Goal: Task Accomplishment & Management: Use online tool/utility

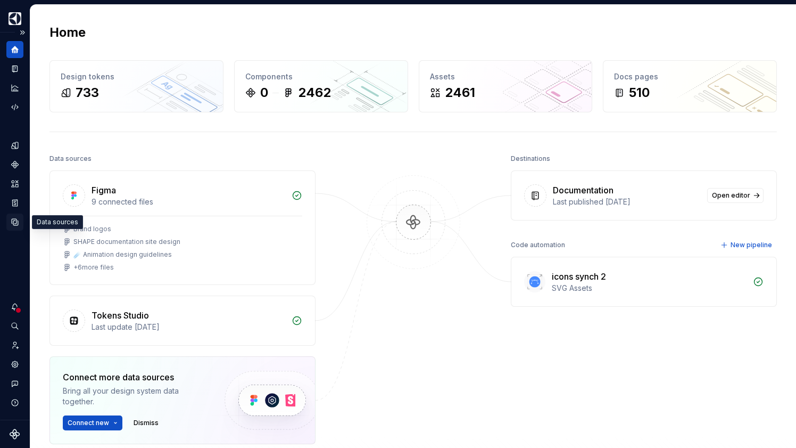
click at [14, 223] on icon "Data sources" at bounding box center [15, 222] width 10 height 10
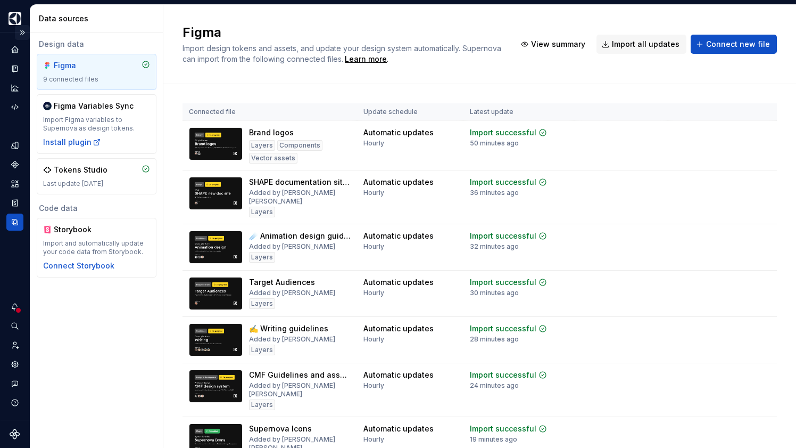
click at [24, 30] on button "Expand sidebar" at bounding box center [22, 32] width 15 height 15
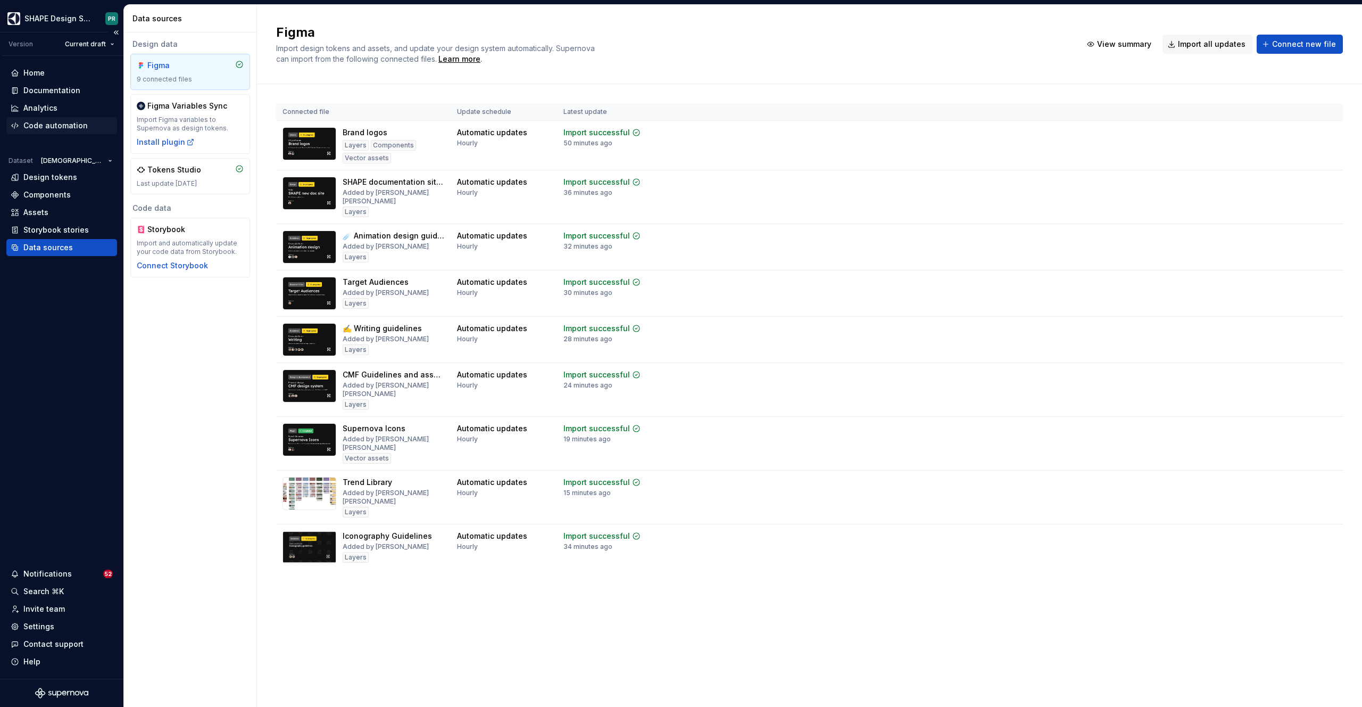
click at [61, 129] on div "Code automation" at bounding box center [55, 125] width 64 height 11
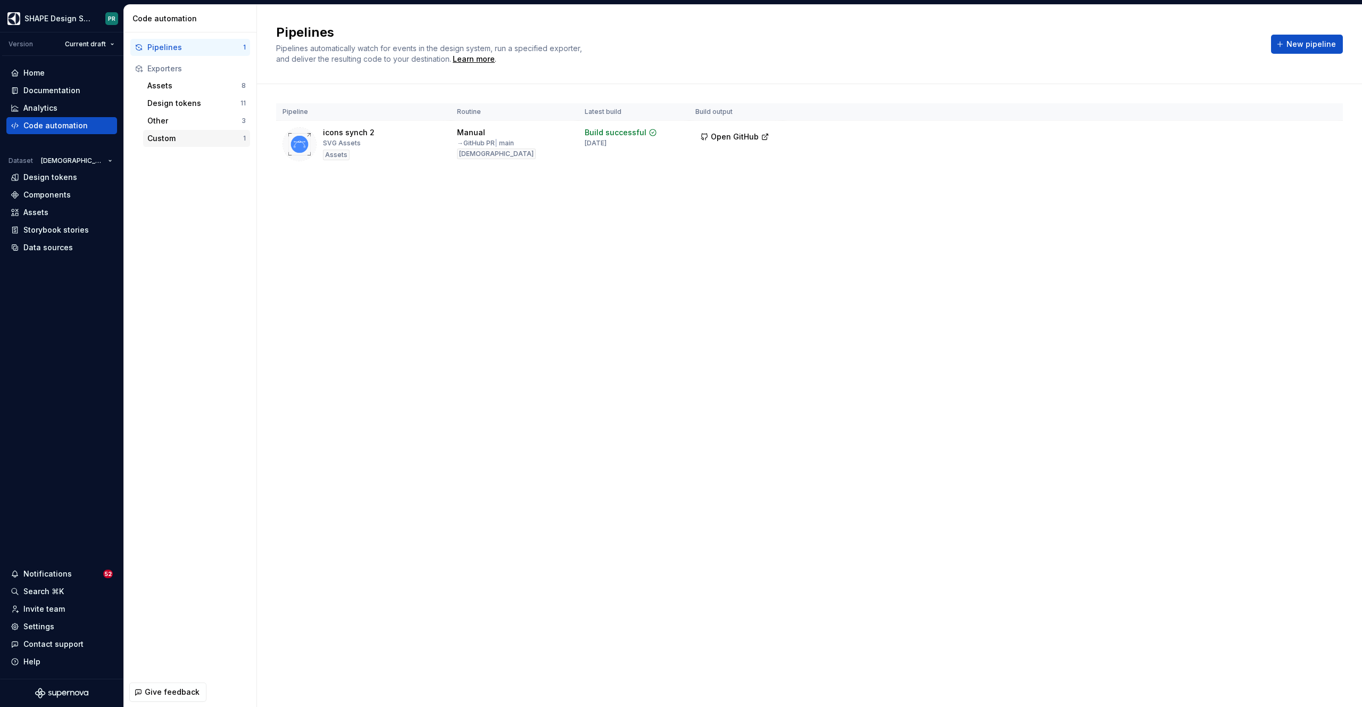
click at [174, 137] on div "Custom" at bounding box center [195, 138] width 96 height 11
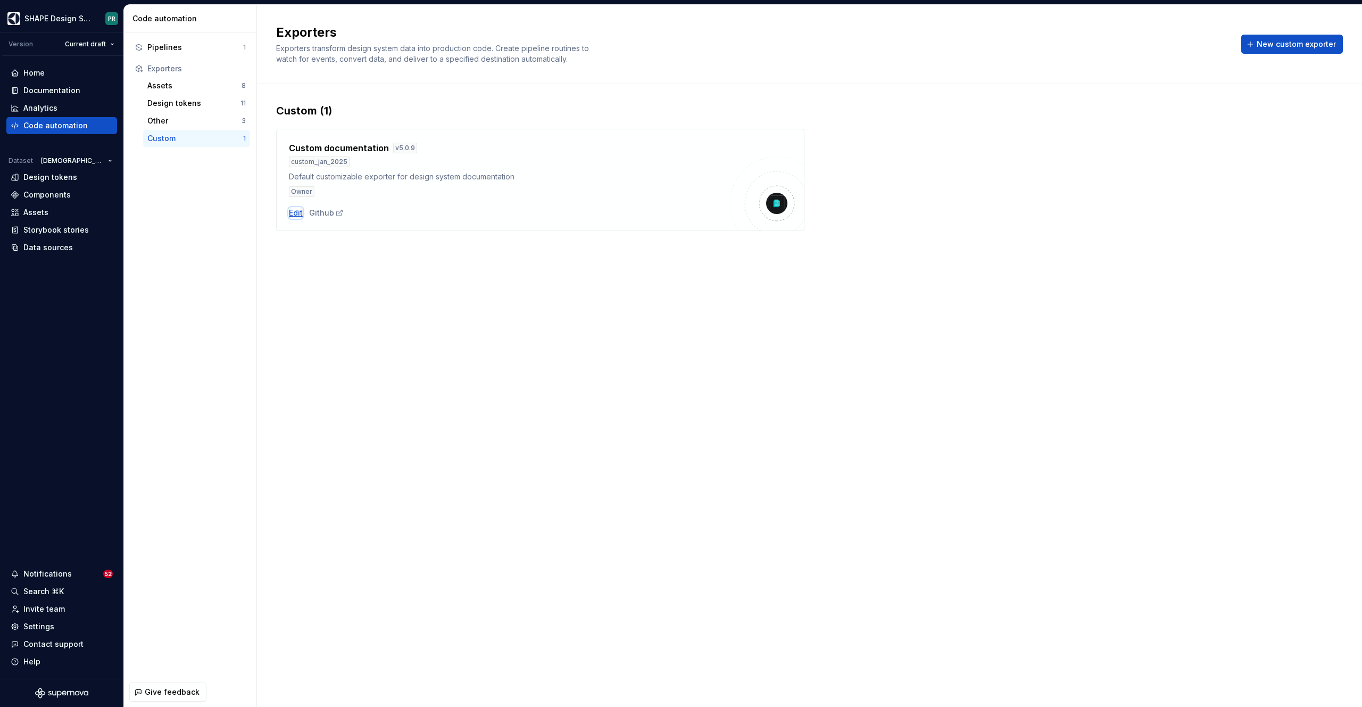
click at [297, 212] on div "Edit" at bounding box center [296, 213] width 14 height 11
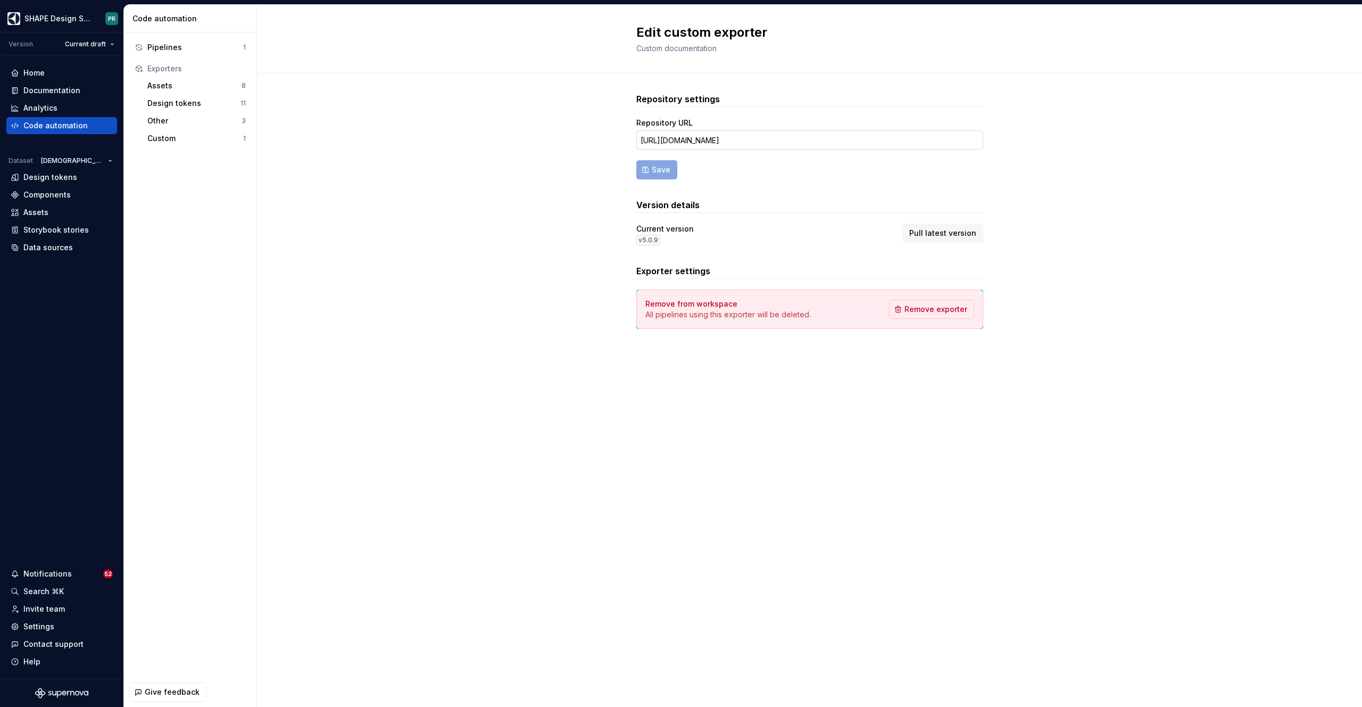
click at [796, 140] on input "[URL][DOMAIN_NAME]" at bounding box center [809, 139] width 347 height 19
type input "[URL][DOMAIN_NAME]"
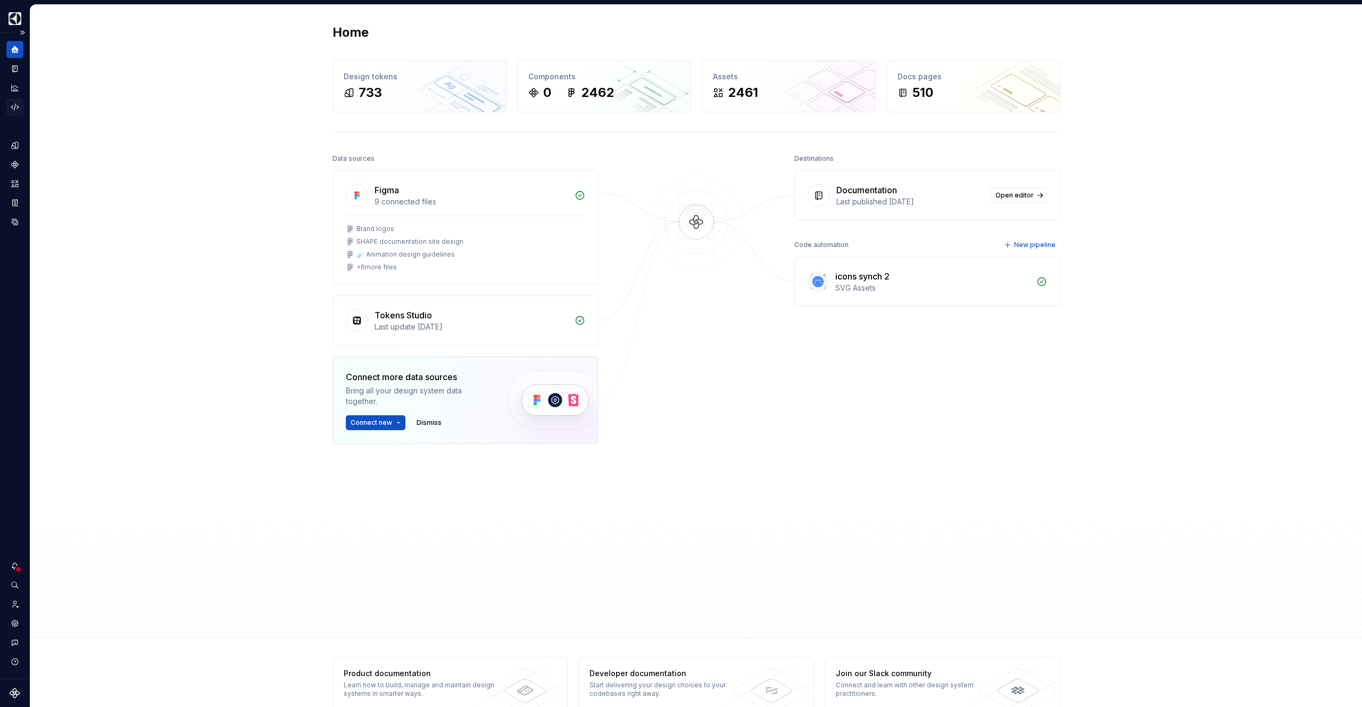
click at [21, 100] on div "Code automation" at bounding box center [14, 106] width 17 height 17
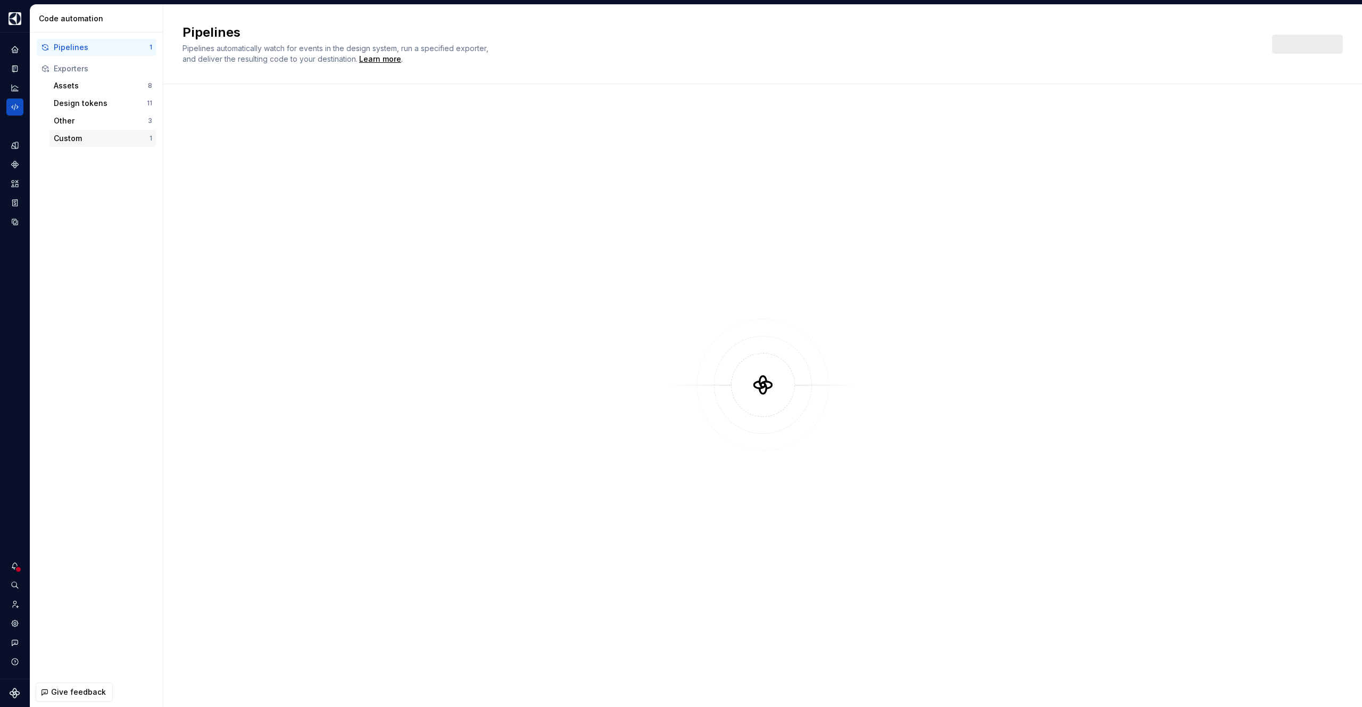
click at [79, 136] on div "Custom" at bounding box center [102, 138] width 96 height 11
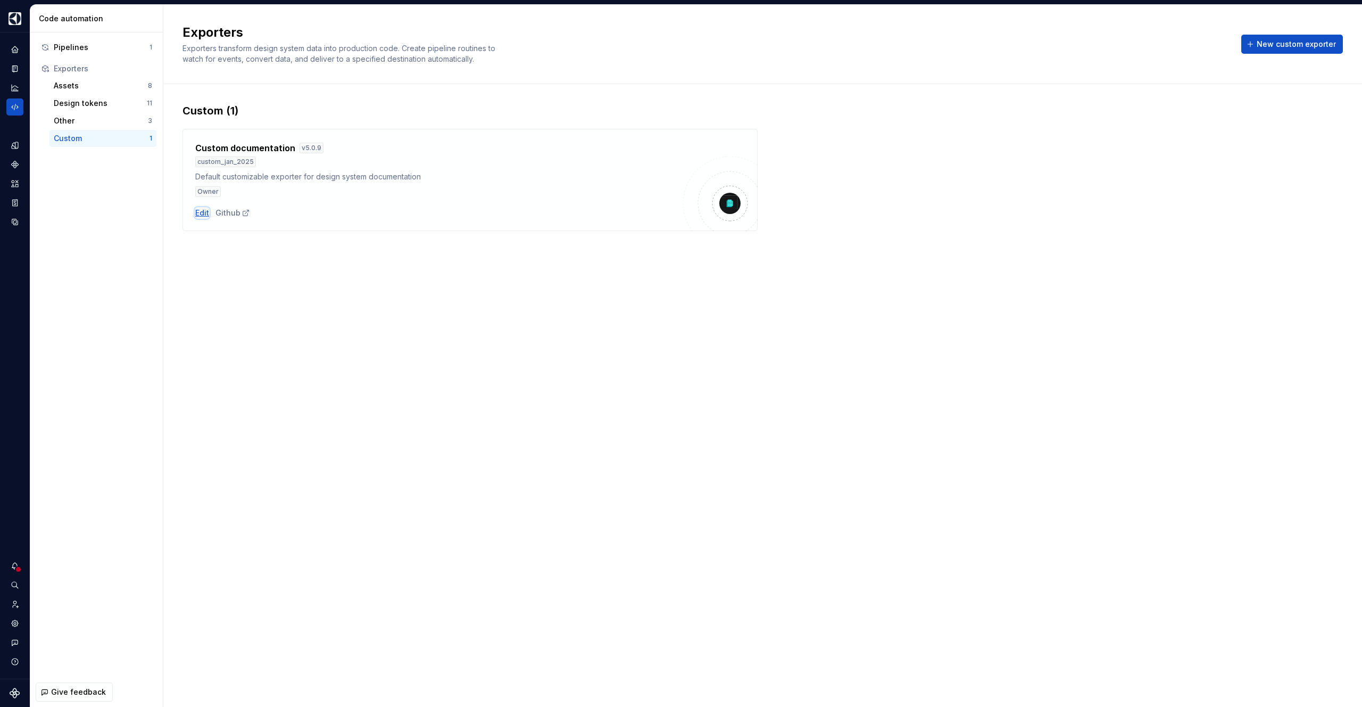
click at [197, 210] on div "Edit" at bounding box center [202, 213] width 14 height 11
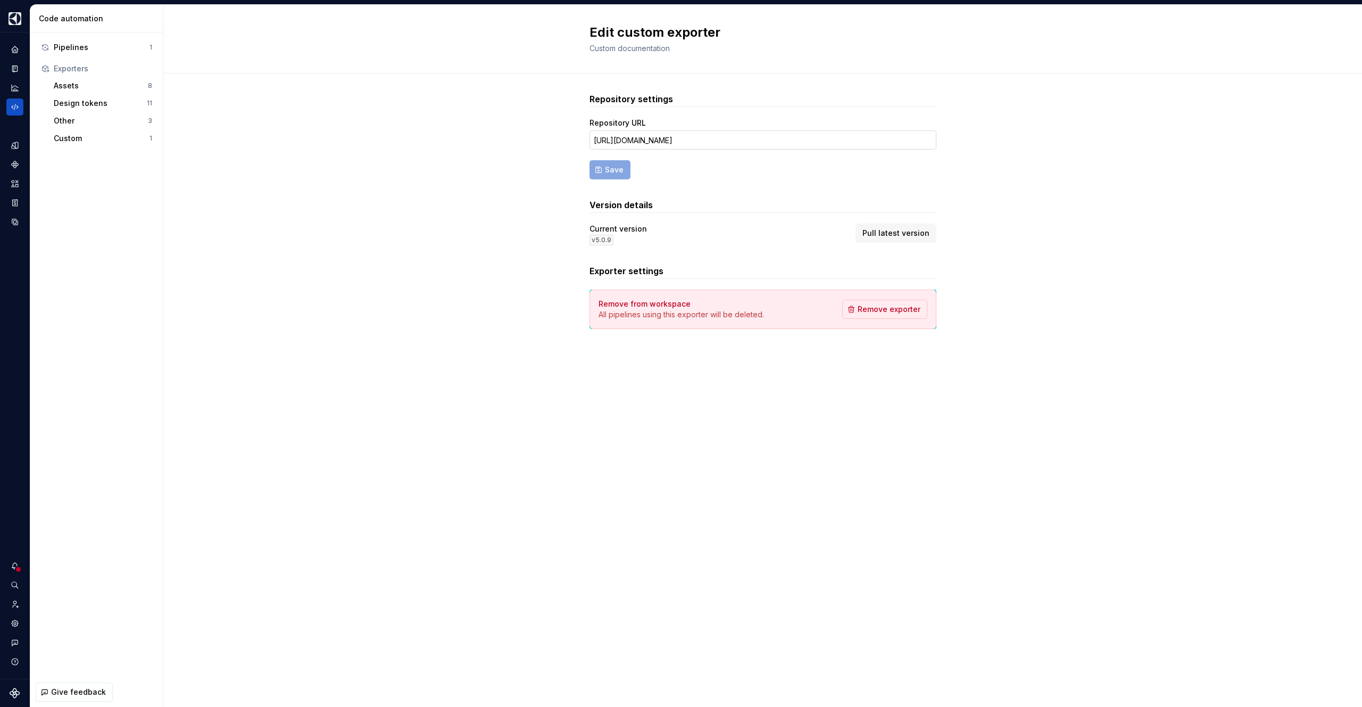
click at [873, 134] on input "[URL][DOMAIN_NAME]" at bounding box center [763, 139] width 347 height 19
click at [864, 142] on input "[URL][DOMAIN_NAME]" at bounding box center [763, 139] width 347 height 19
click at [616, 170] on span "Save" at bounding box center [614, 169] width 19 height 11
type input "[URL][DOMAIN_NAME]"
click at [18, 51] on icon "Home" at bounding box center [14, 49] width 7 height 7
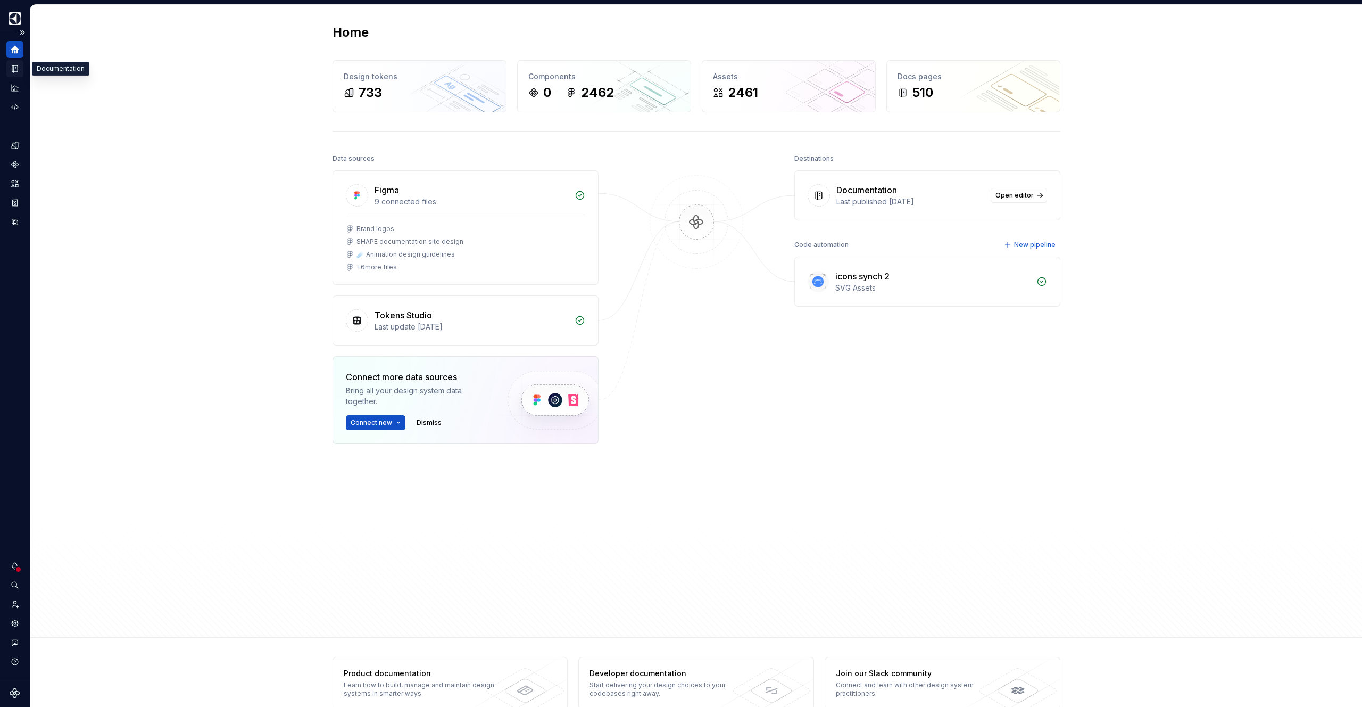
click at [13, 67] on icon "Documentation" at bounding box center [15, 69] width 10 height 10
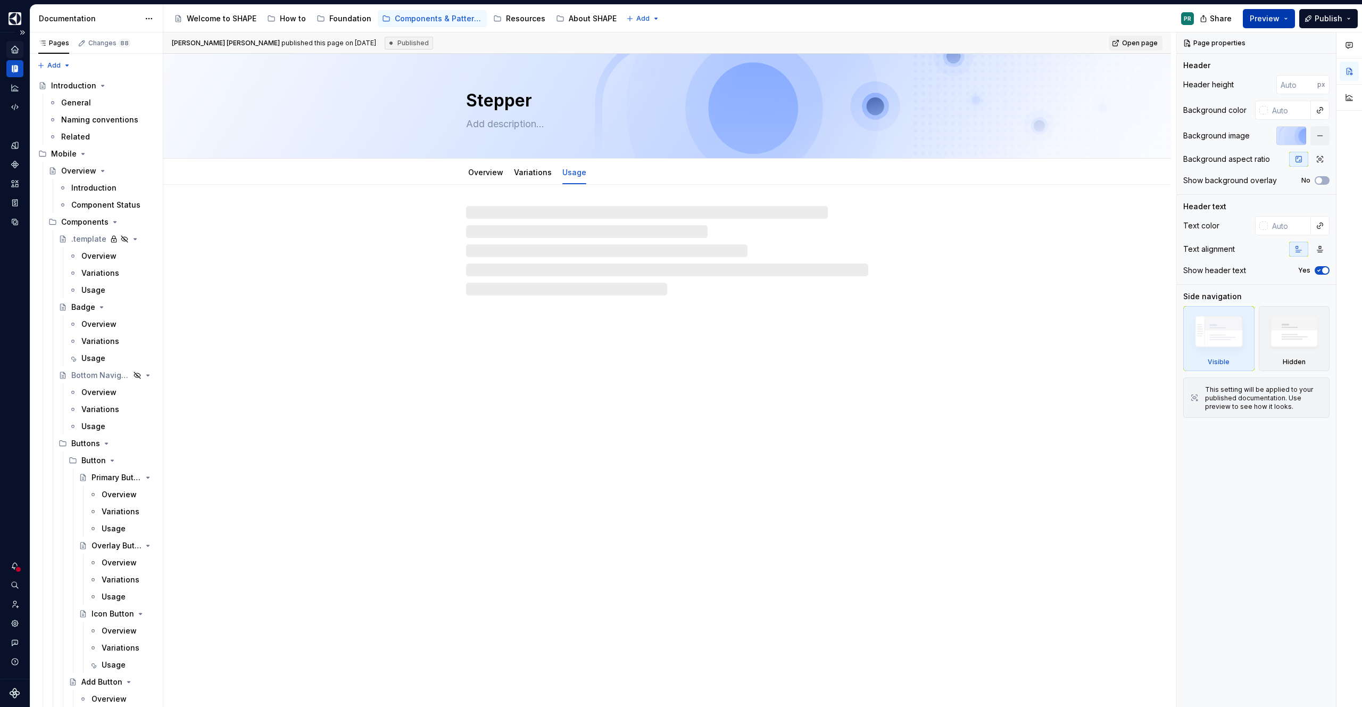
click at [1283, 15] on button "Preview" at bounding box center [1269, 18] width 52 height 19
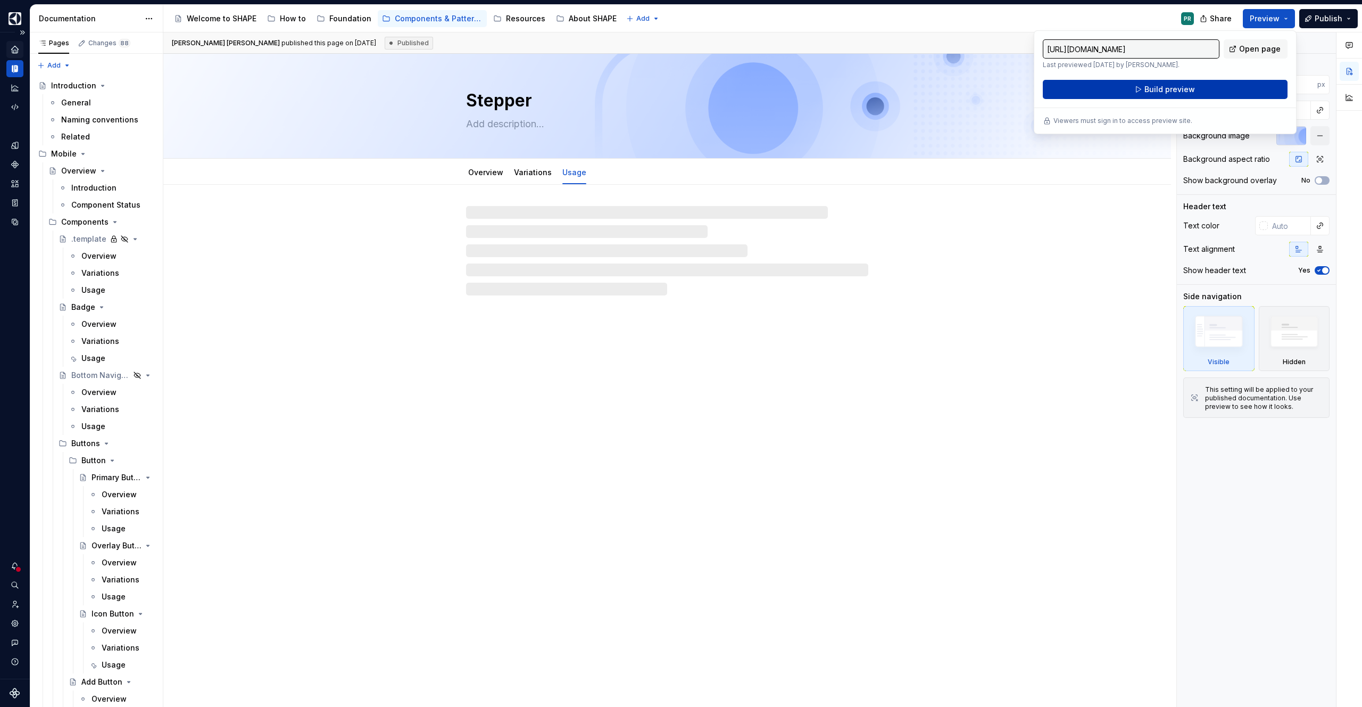
click at [1218, 93] on button "Build preview" at bounding box center [1165, 89] width 245 height 19
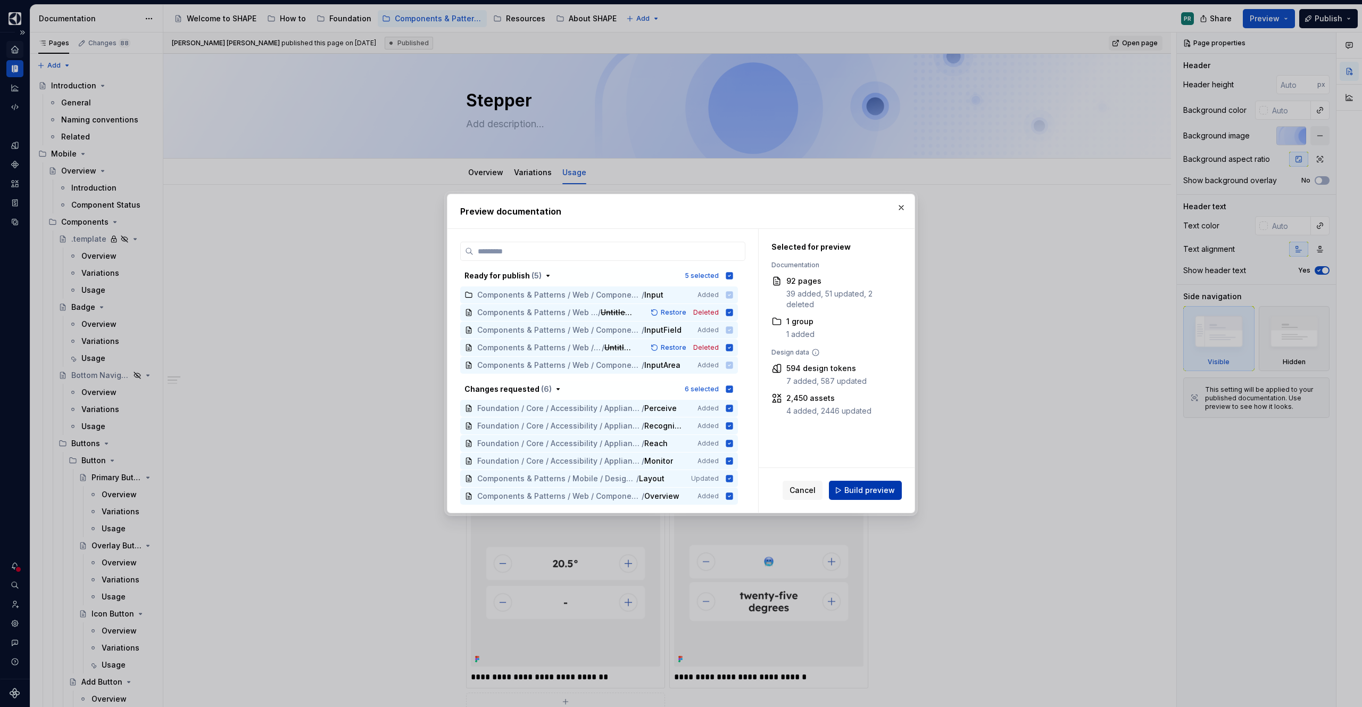
click at [883, 499] on button "Build preview" at bounding box center [865, 490] width 73 height 19
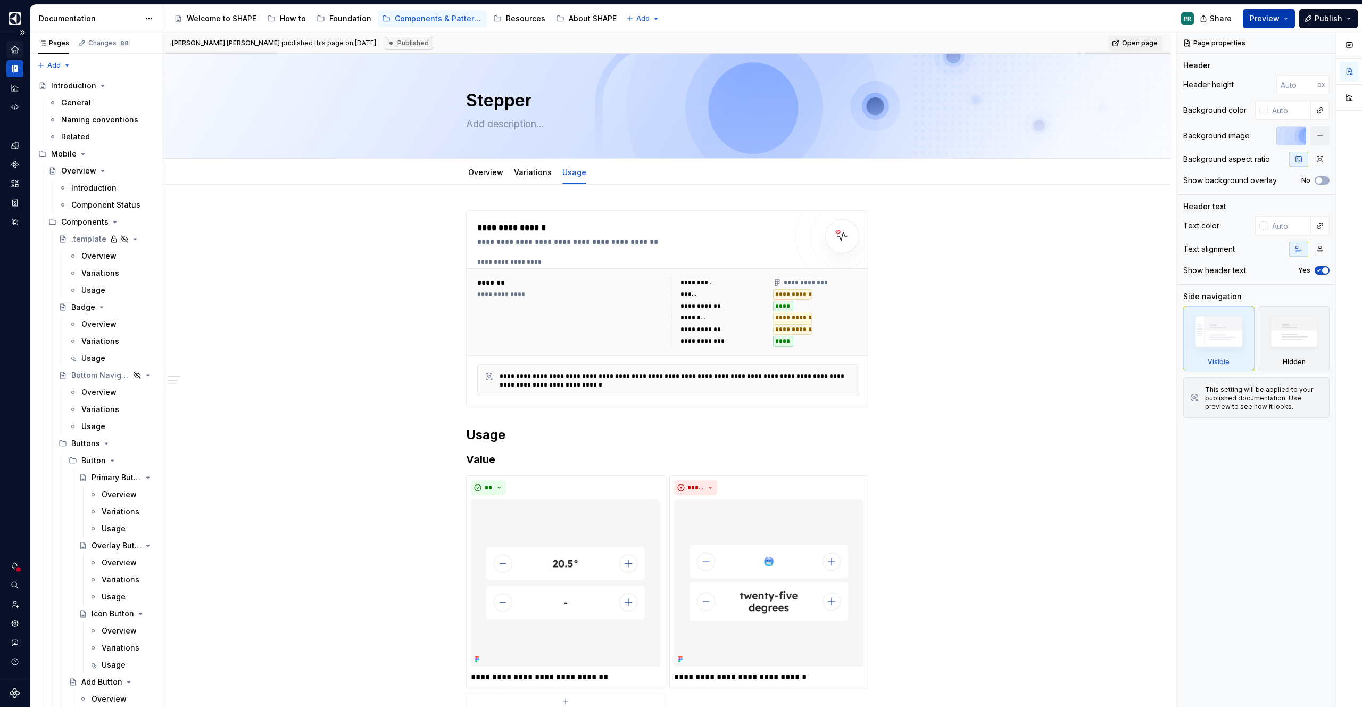
click at [1286, 21] on button "Preview" at bounding box center [1269, 18] width 52 height 19
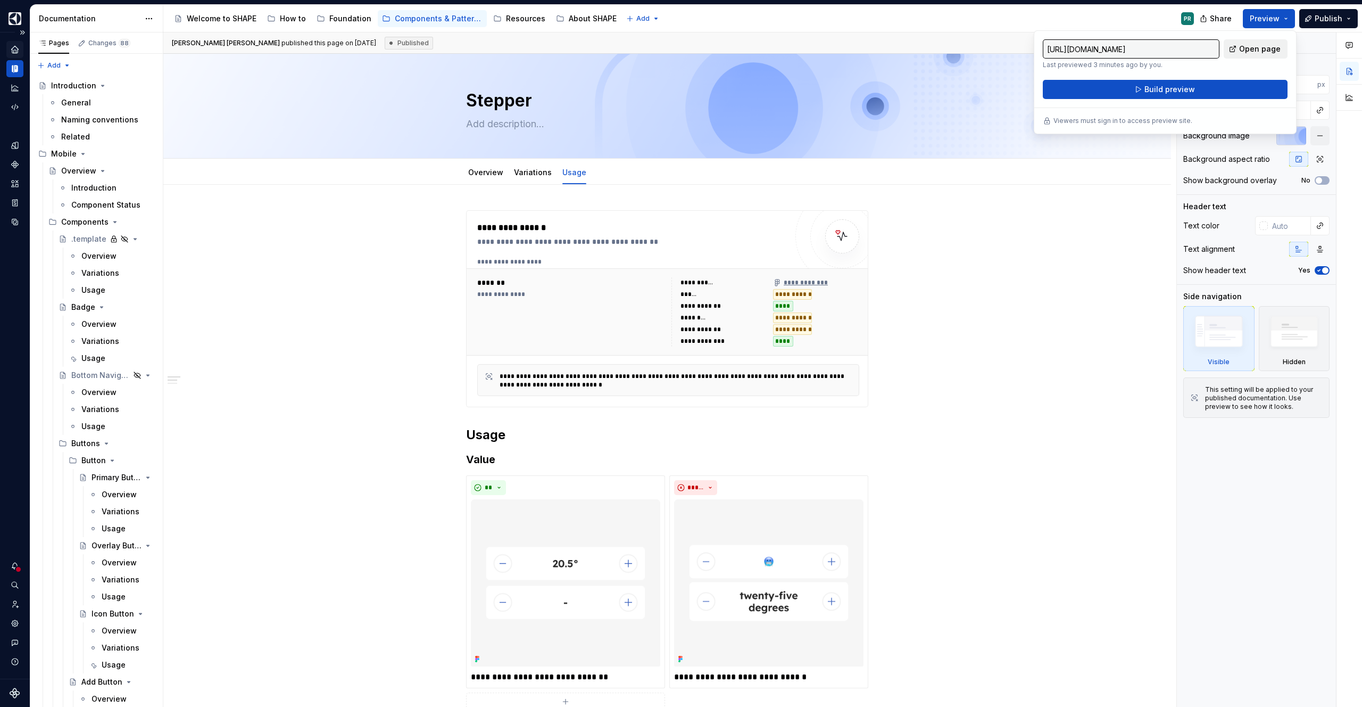
click at [1269, 54] on span "Open page" at bounding box center [1260, 49] width 42 height 11
click at [100, 260] on div "Overview" at bounding box center [98, 256] width 35 height 11
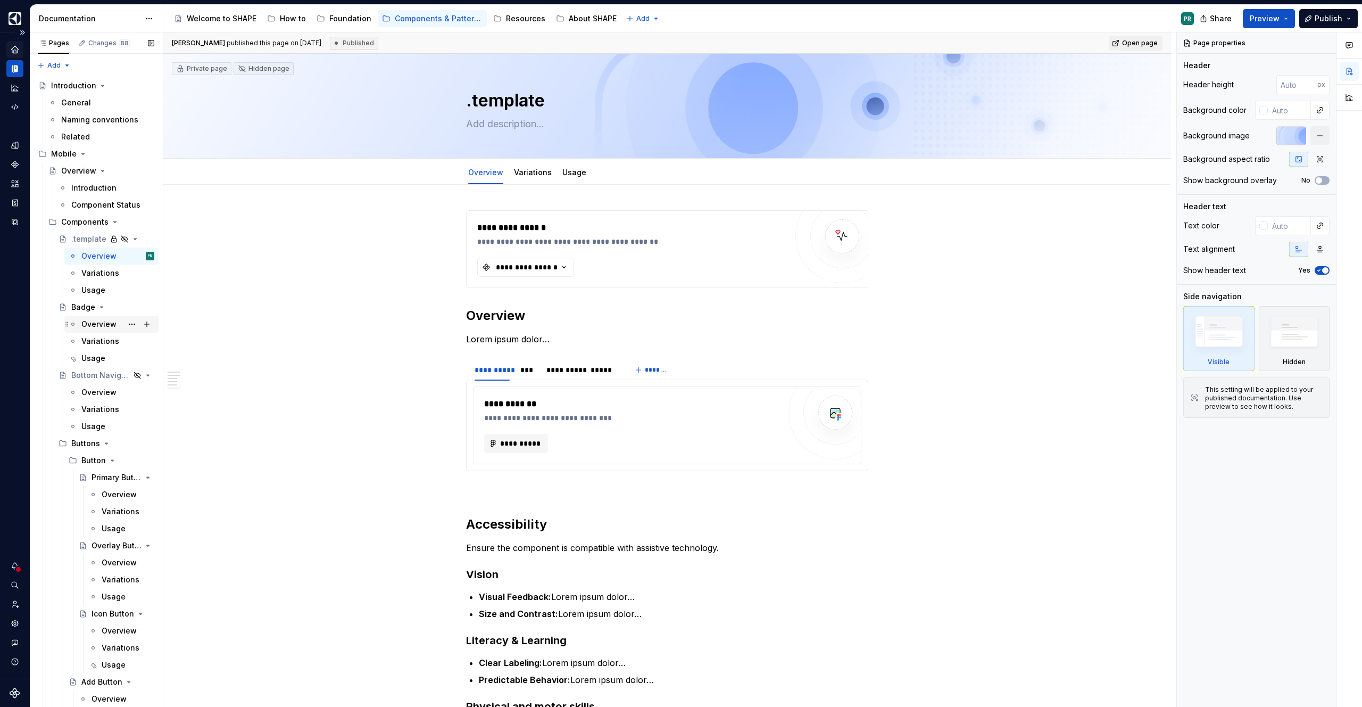
click at [96, 321] on div "Overview" at bounding box center [98, 324] width 35 height 11
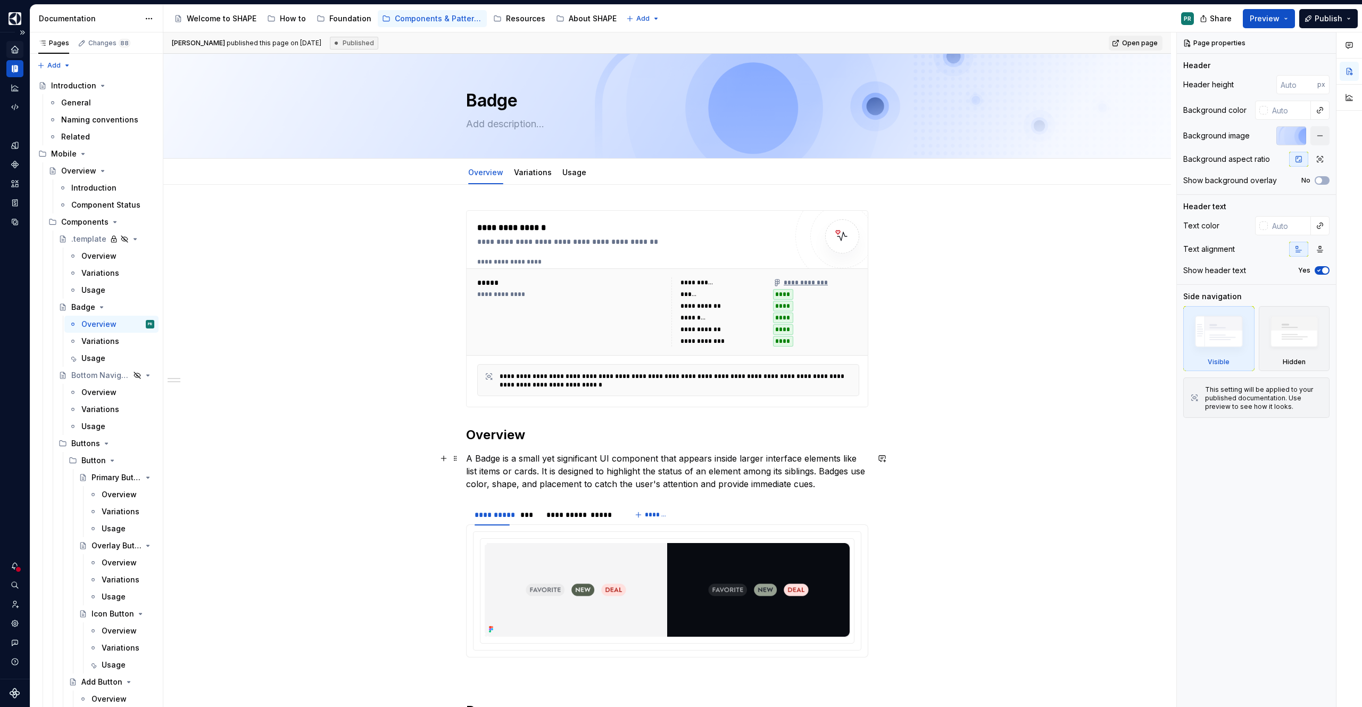
scroll to position [334, 0]
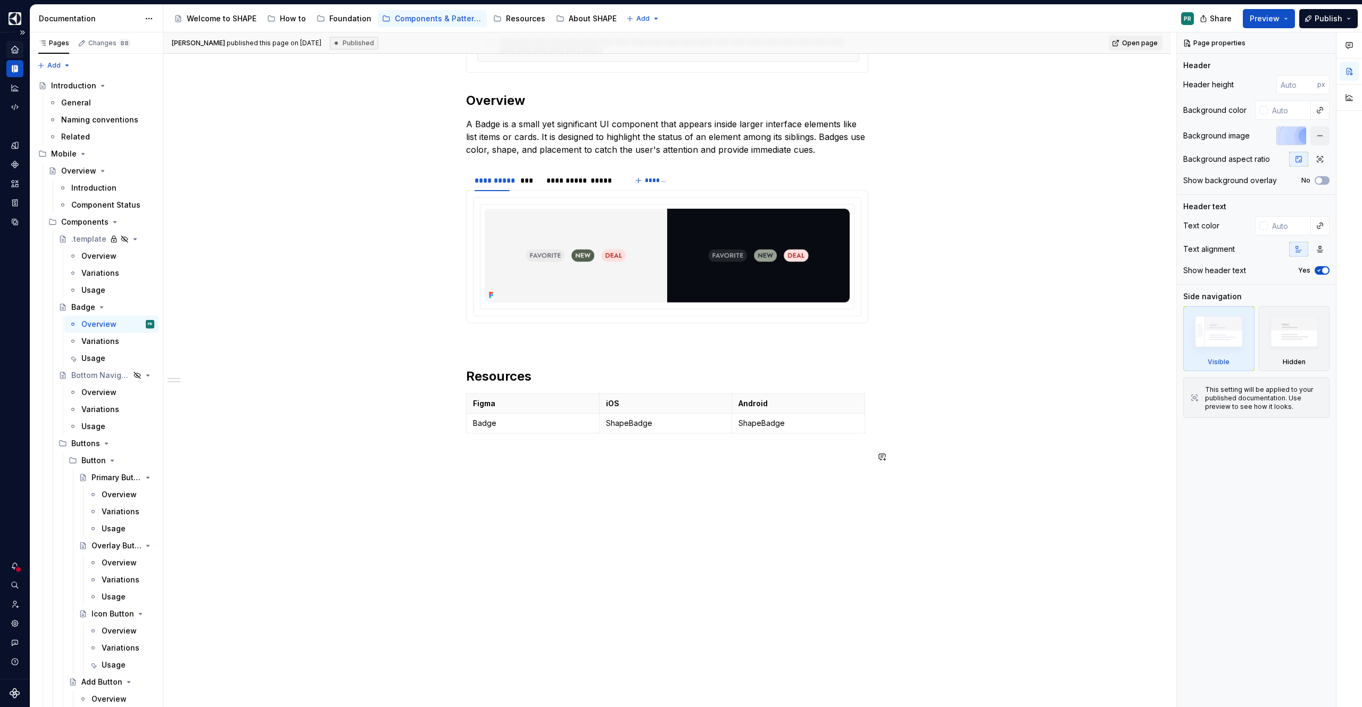
click at [551, 523] on div "**********" at bounding box center [669, 369] width 1013 height 675
type textarea "*"
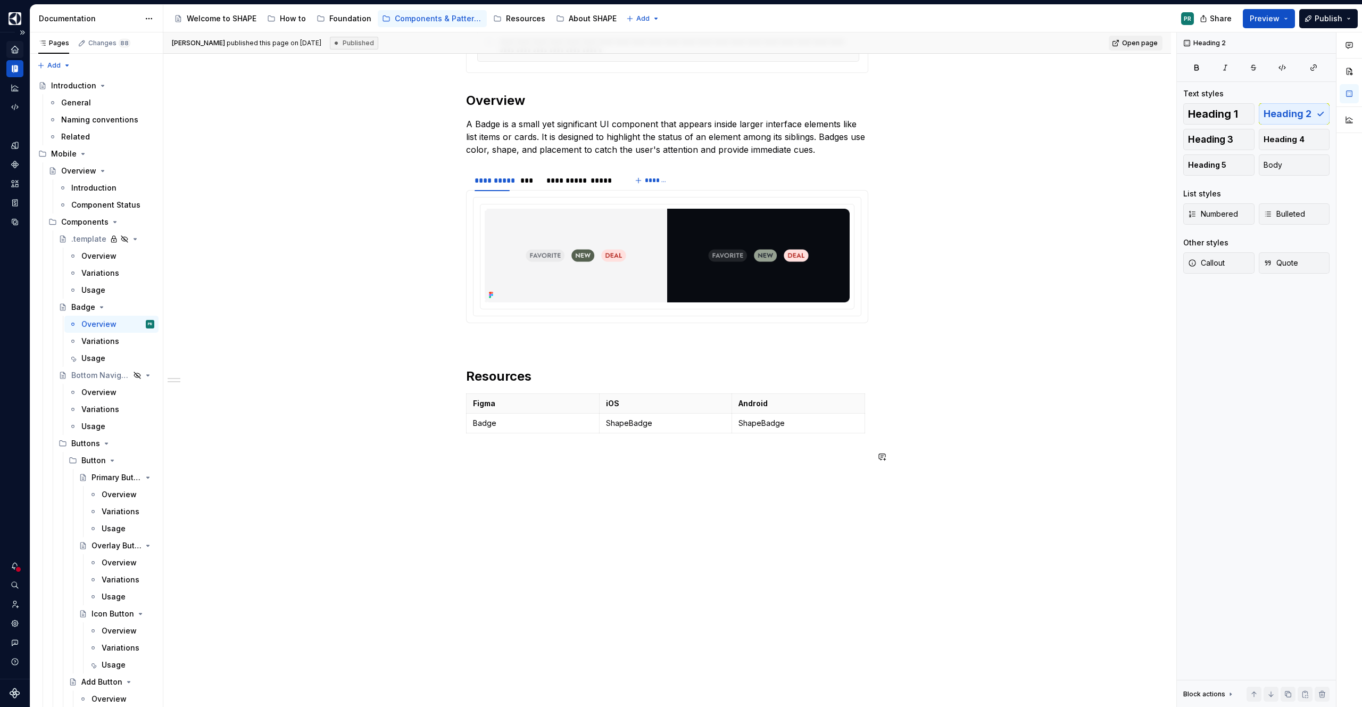
click at [587, 517] on div "**********" at bounding box center [667, 278] width 1008 height 857
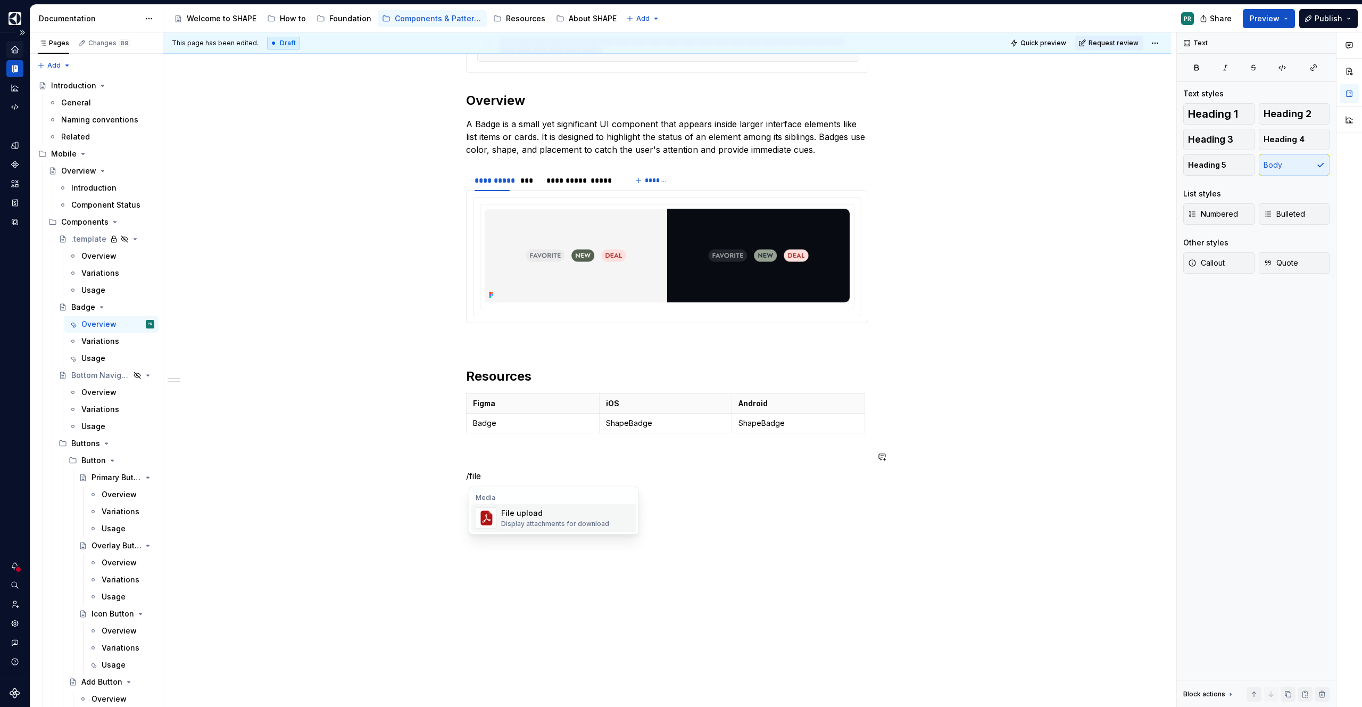
click at [606, 506] on span "File upload Display attachments for download" at bounding box center [554, 518] width 165 height 28
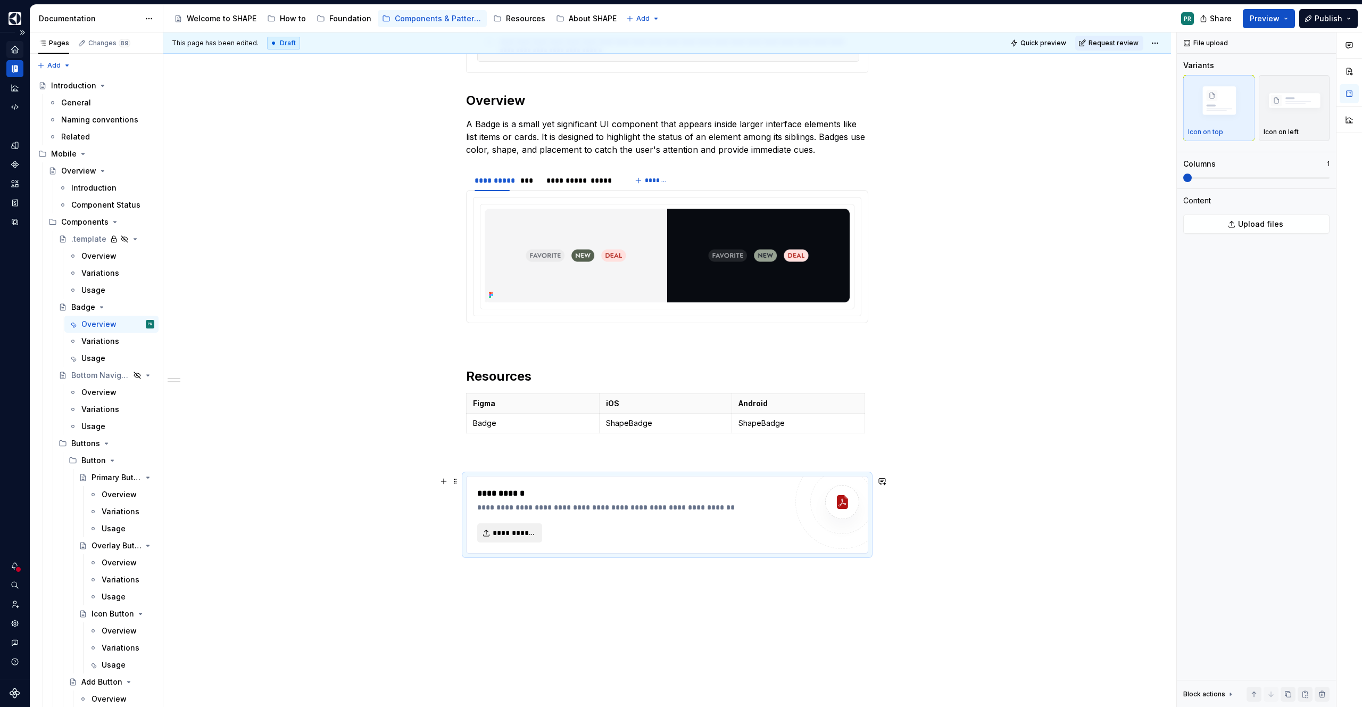
click at [532, 539] on button "**********" at bounding box center [509, 532] width 65 height 19
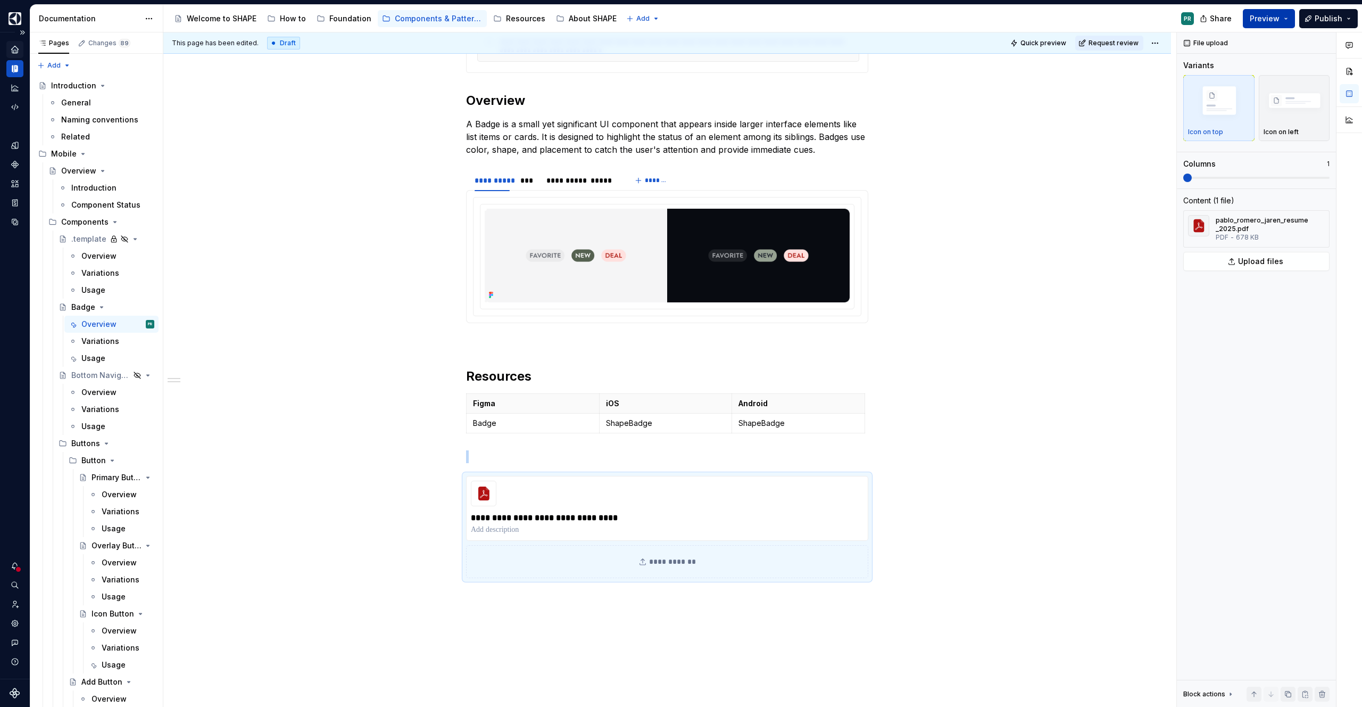
click at [1288, 20] on button "Preview" at bounding box center [1269, 18] width 52 height 19
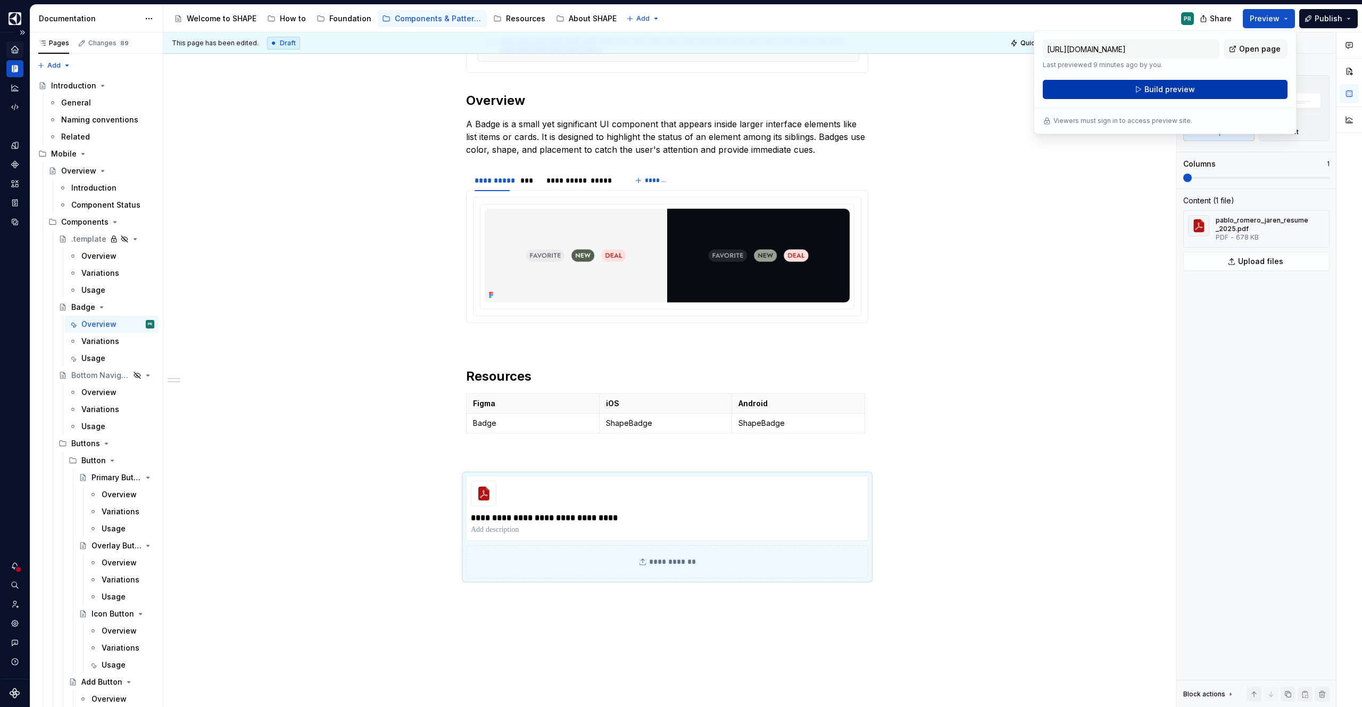
click at [1192, 87] on span "Build preview" at bounding box center [1170, 89] width 51 height 11
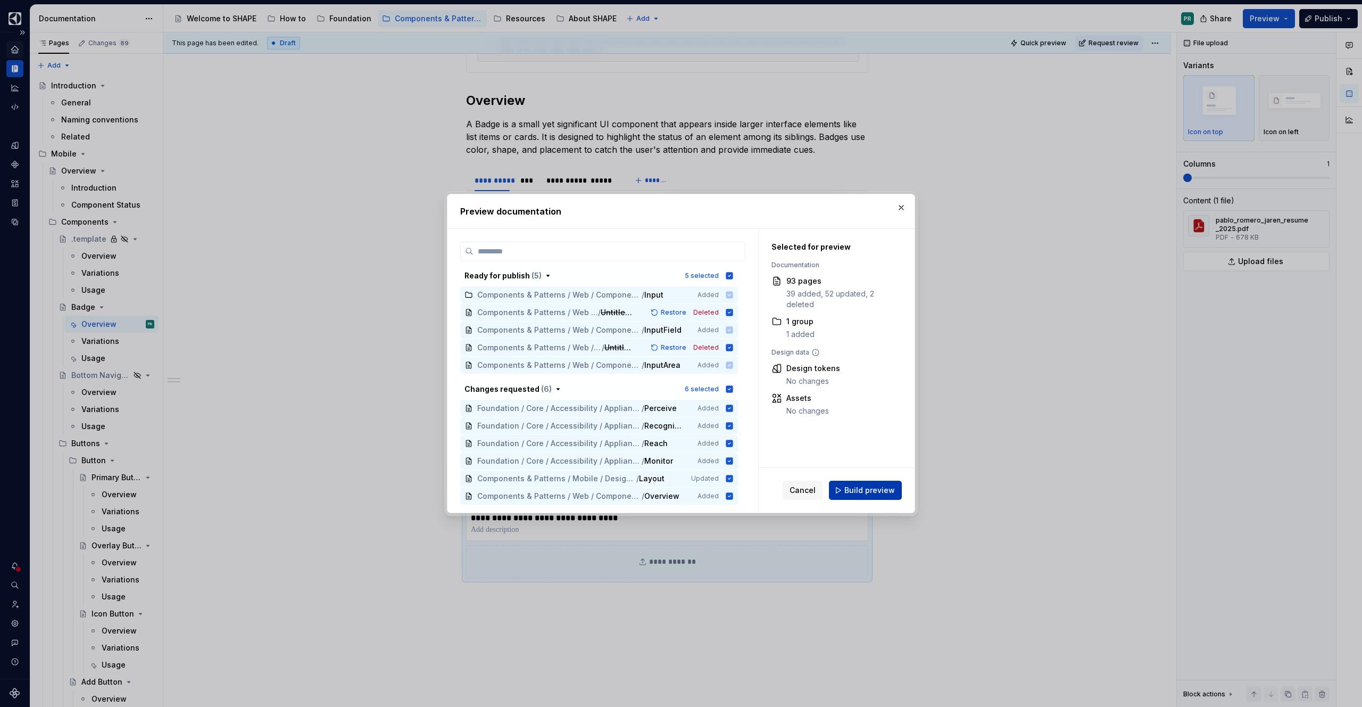
click at [882, 483] on button "Build preview" at bounding box center [865, 490] width 73 height 19
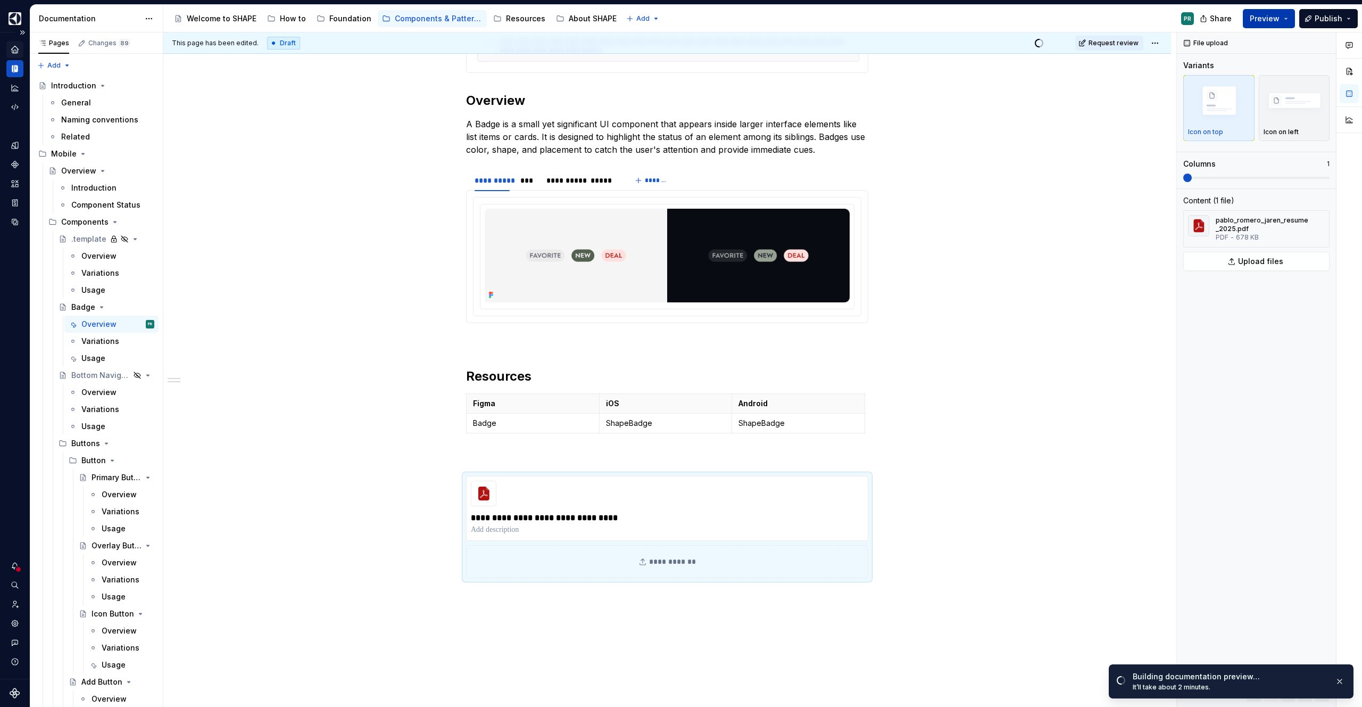
click at [1293, 14] on button "Preview" at bounding box center [1269, 18] width 52 height 19
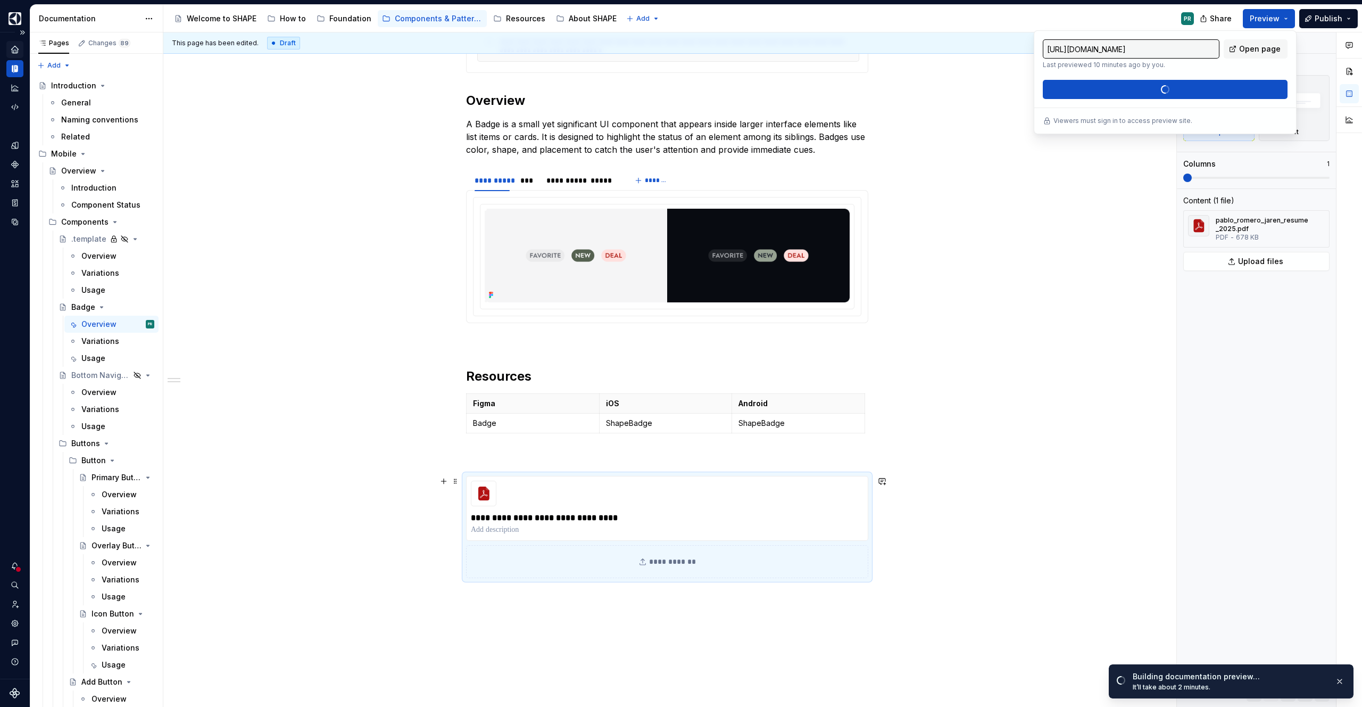
click at [1057, 524] on div "**********" at bounding box center [667, 326] width 1008 height 953
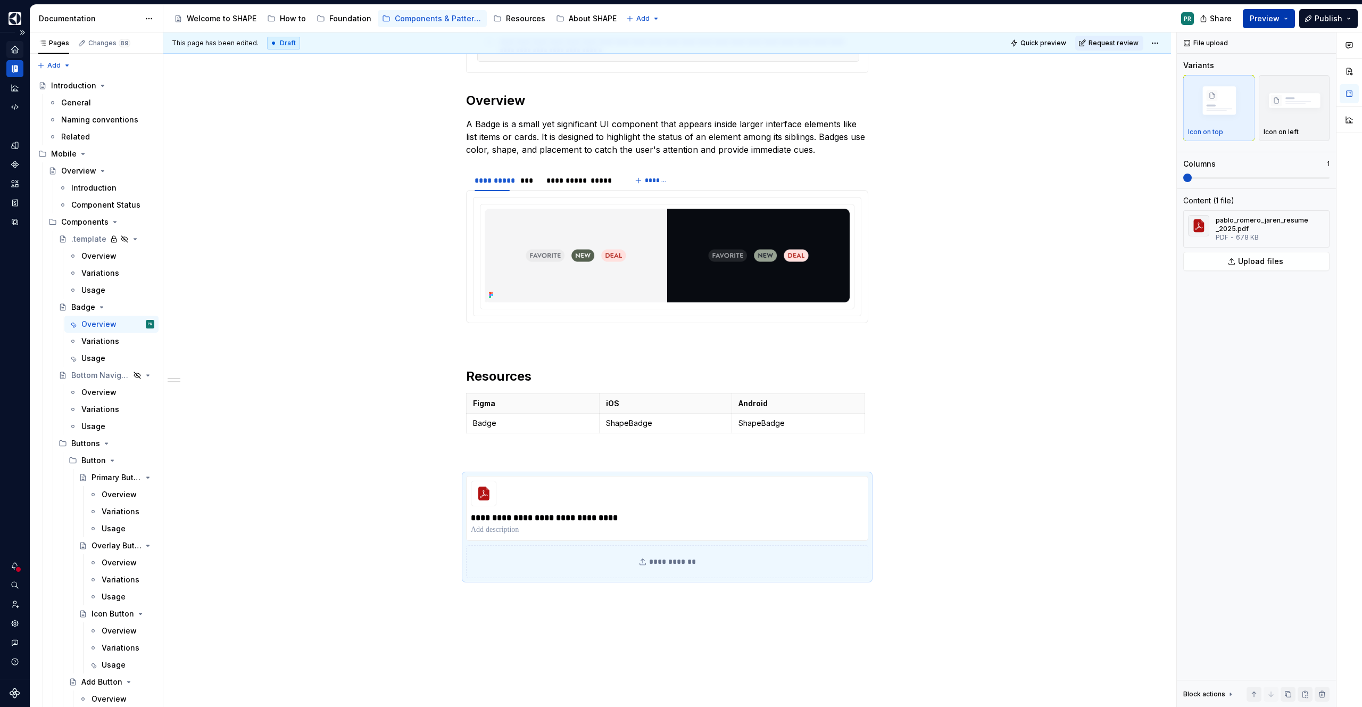
click at [1287, 20] on button "Preview" at bounding box center [1269, 18] width 52 height 19
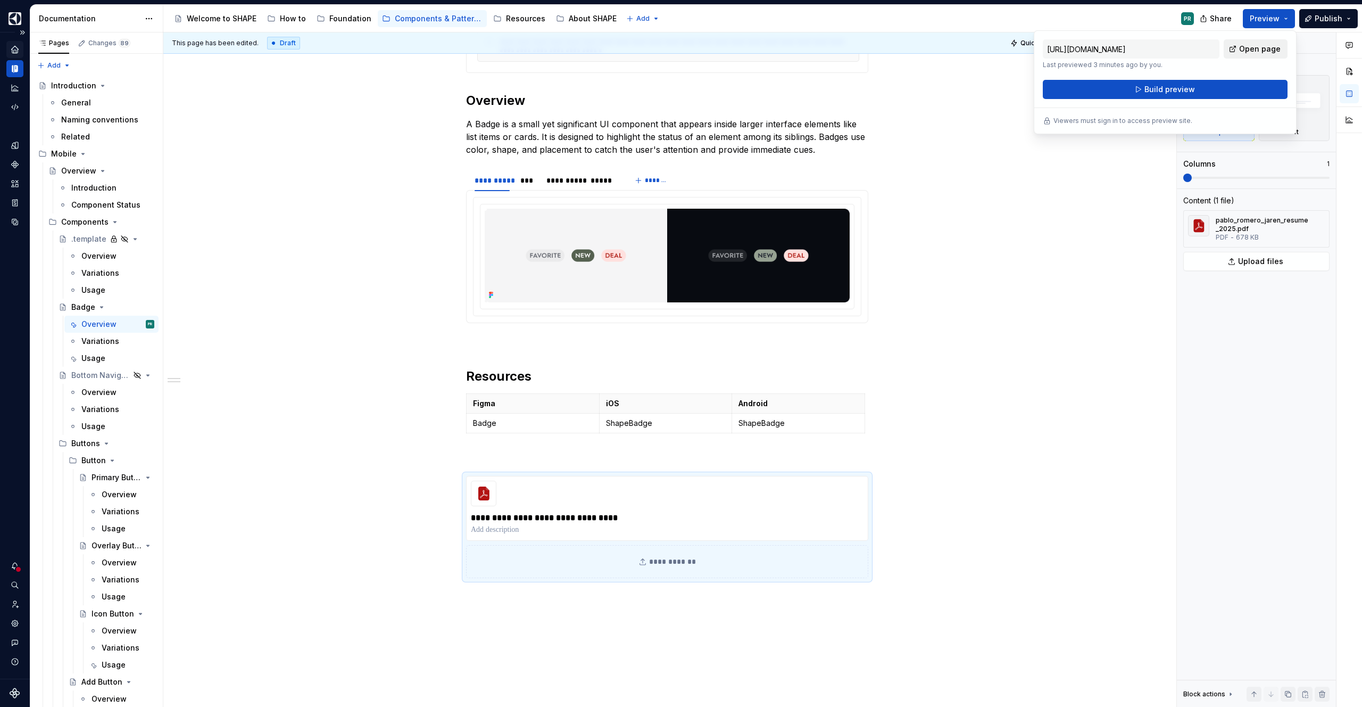
click at [1261, 49] on span "Open page" at bounding box center [1260, 49] width 42 height 11
click at [460, 486] on span at bounding box center [455, 481] width 9 height 15
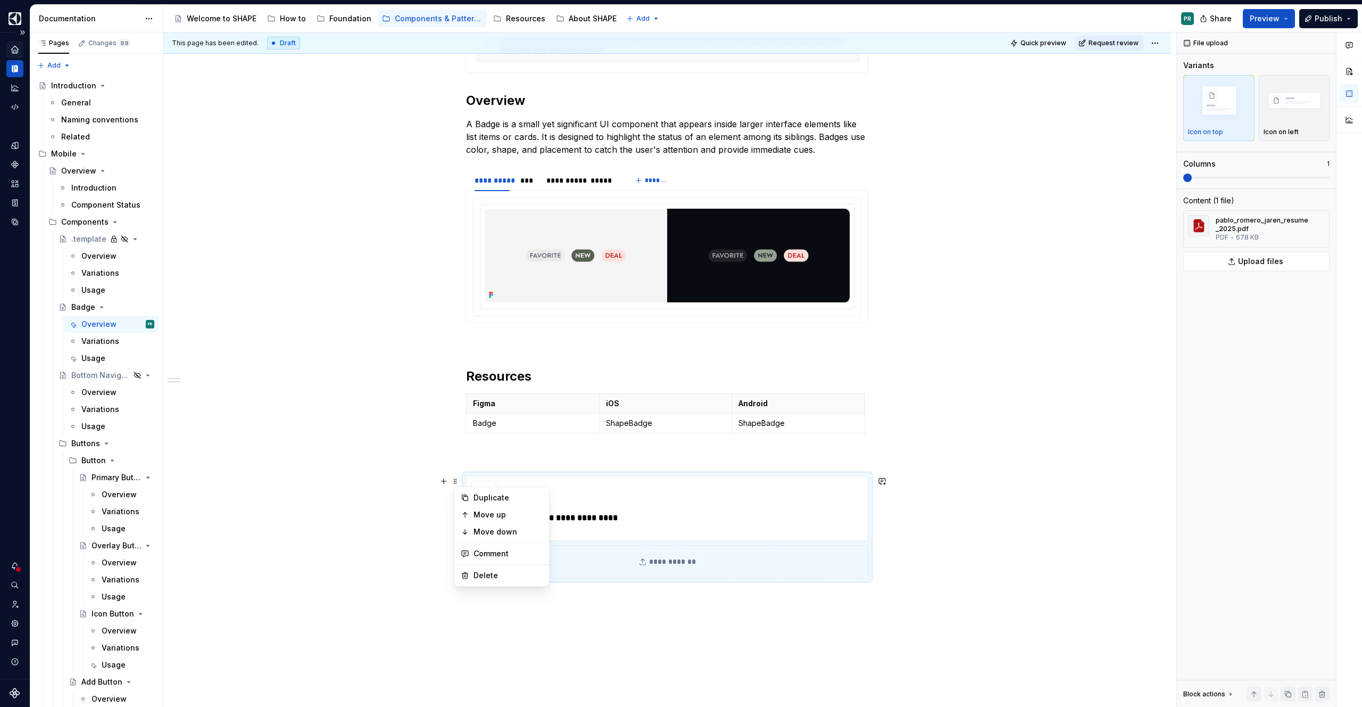
click at [568, 621] on div "**********" at bounding box center [667, 326] width 1008 height 953
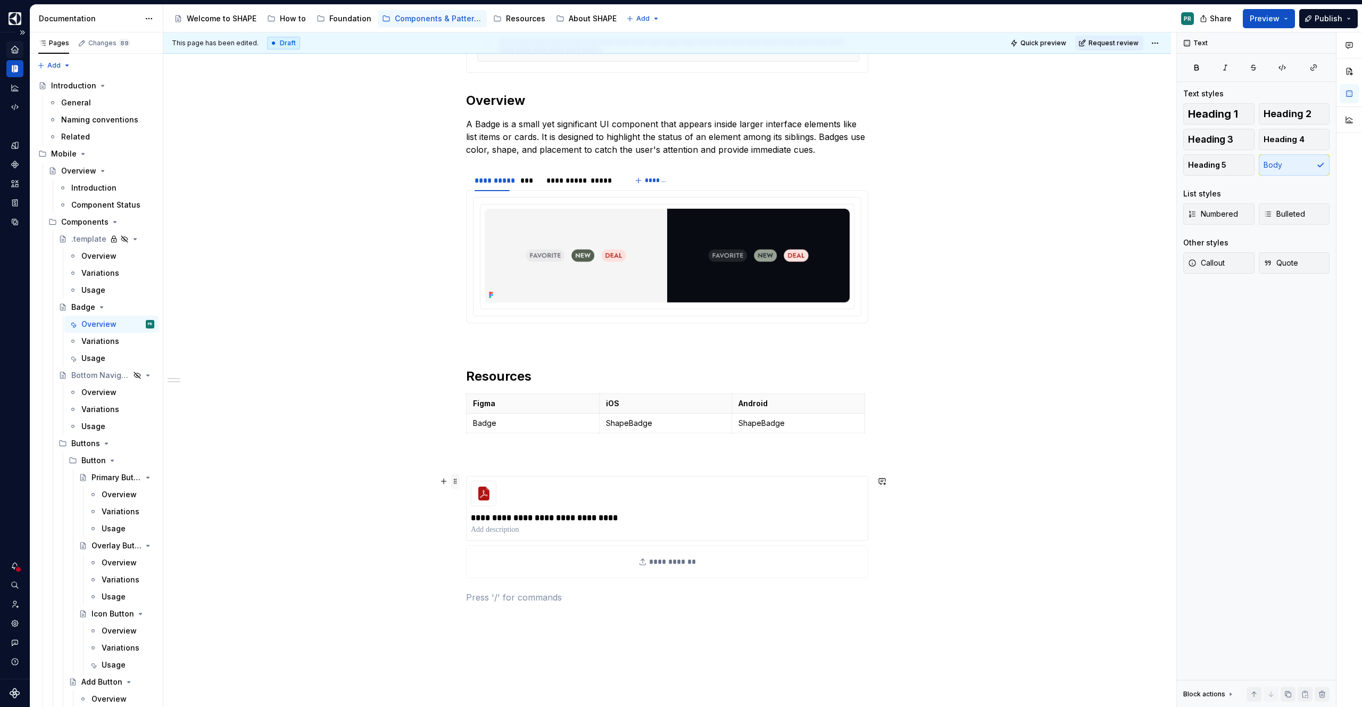
click at [459, 477] on span at bounding box center [455, 481] width 9 height 15
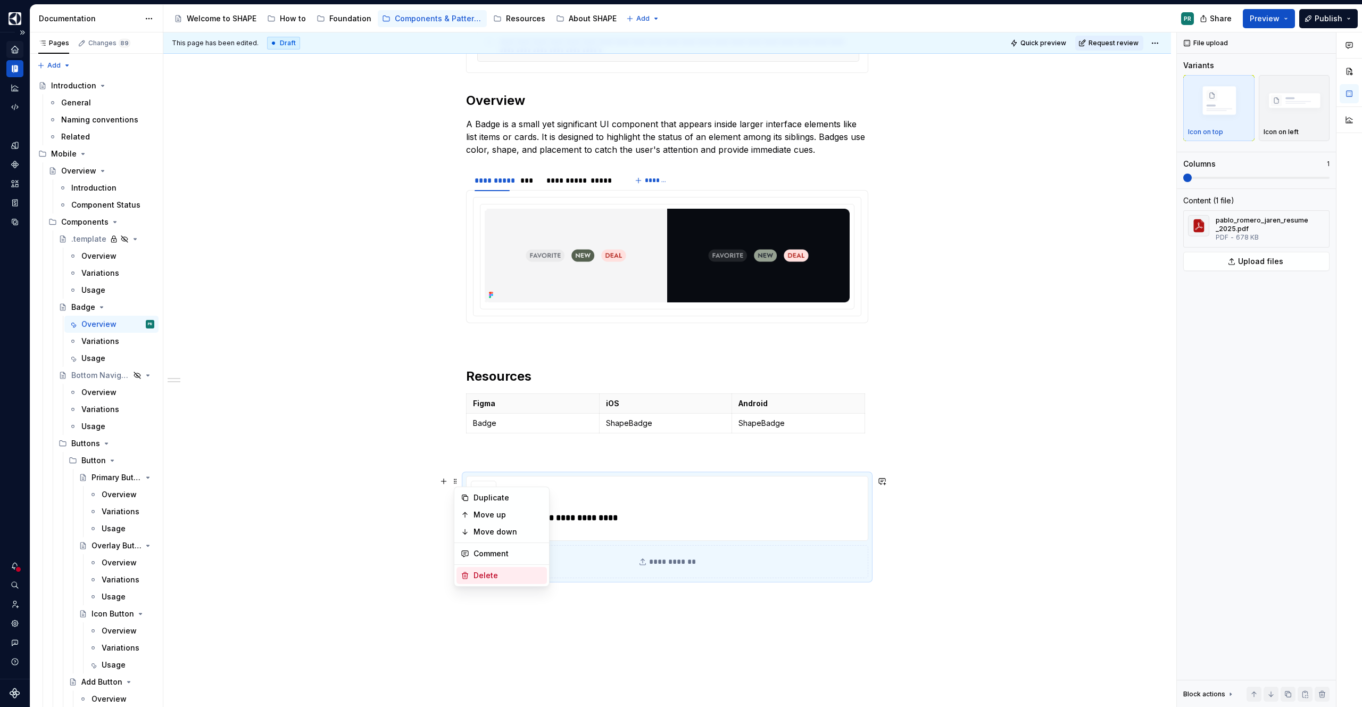
click at [528, 571] on div "Delete" at bounding box center [508, 575] width 69 height 11
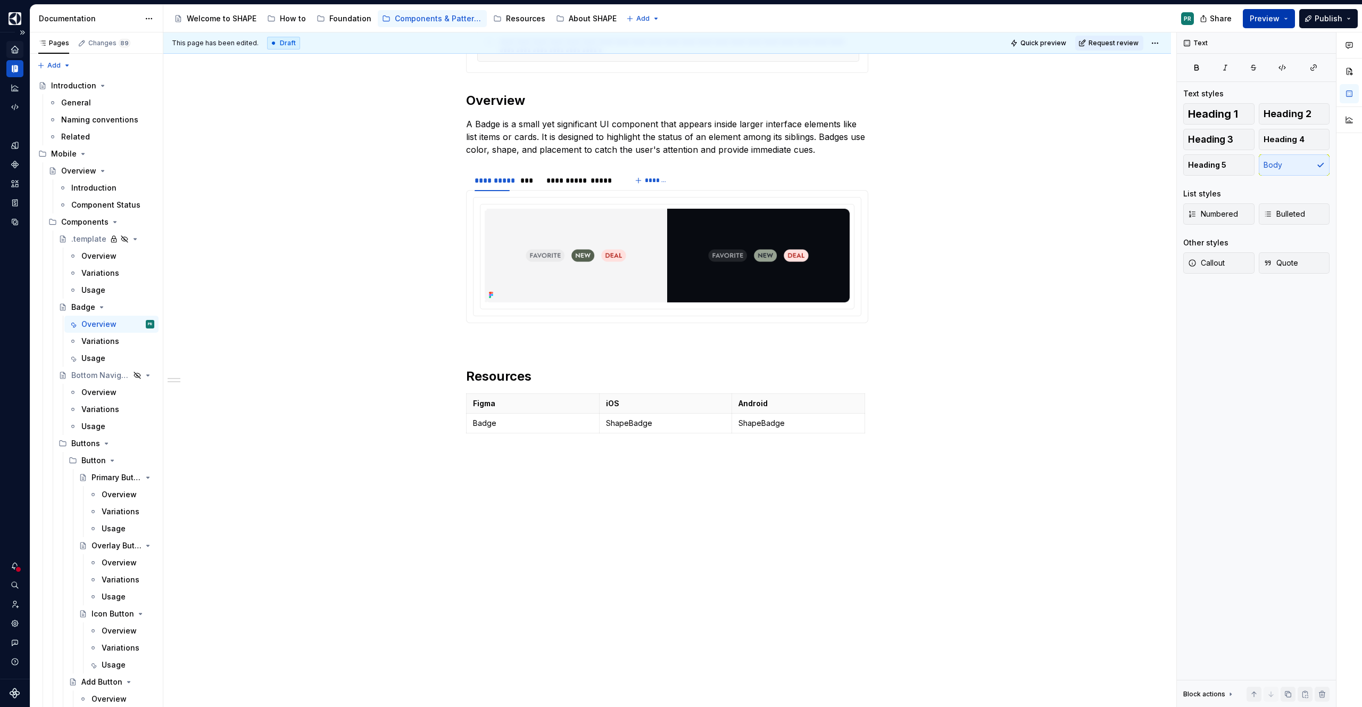
click at [1285, 22] on button "Preview" at bounding box center [1269, 18] width 52 height 19
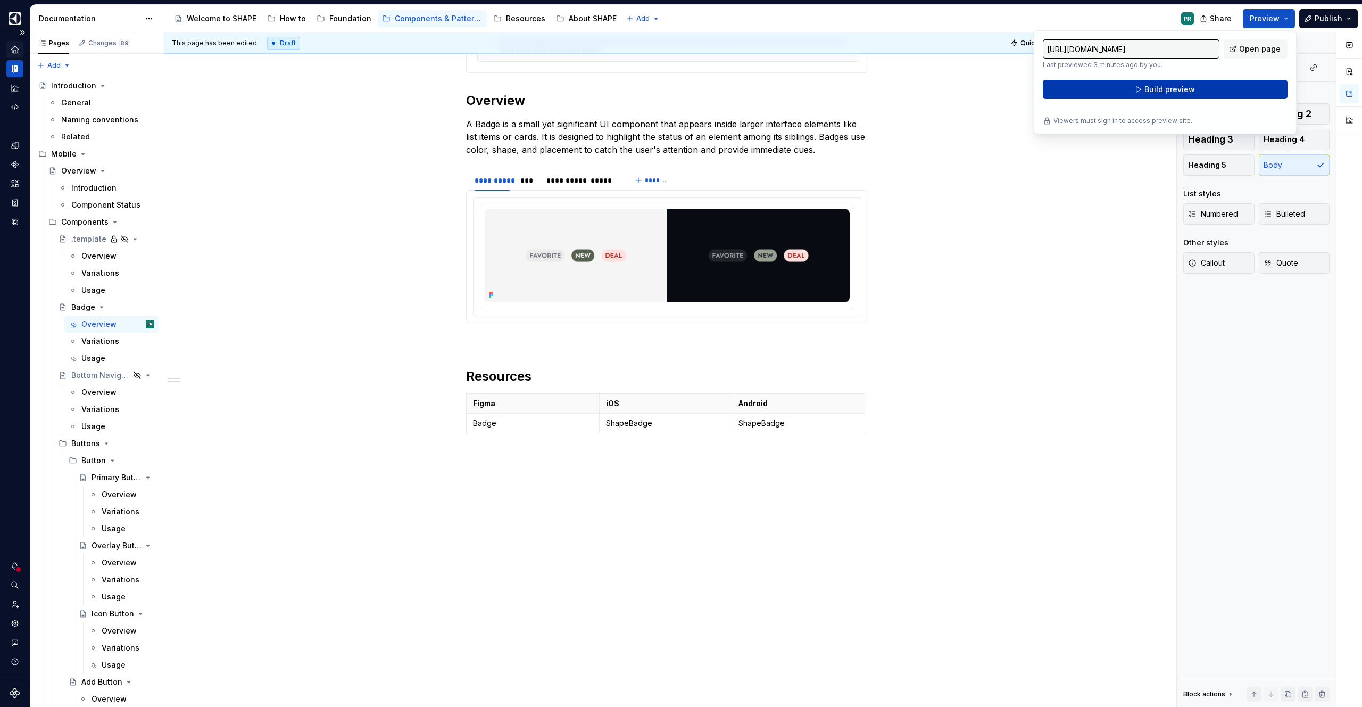
click at [1248, 87] on button "Build preview" at bounding box center [1165, 89] width 245 height 19
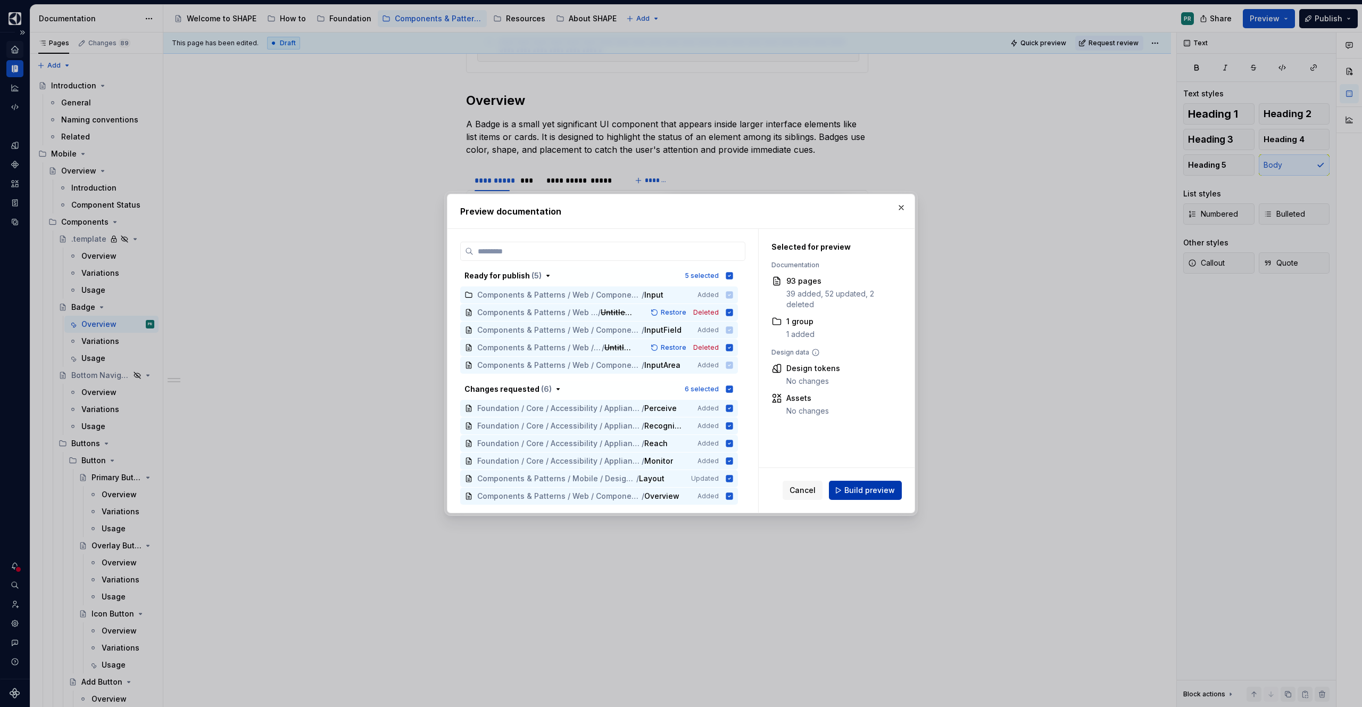
click at [892, 493] on span "Build preview" at bounding box center [870, 490] width 51 height 11
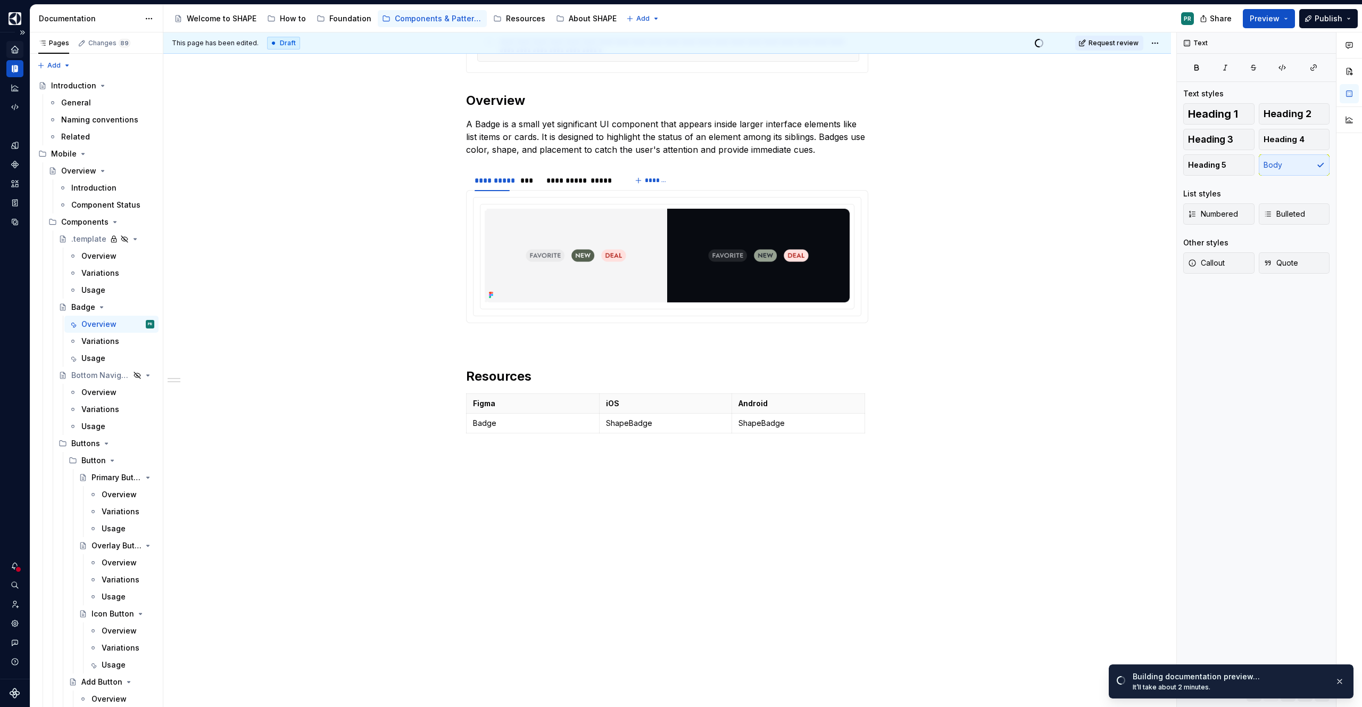
click at [12, 253] on div "Dataset AGNOSTIC" at bounding box center [15, 355] width 30 height 646
type textarea "*"
click at [18, 188] on icon "Assets" at bounding box center [15, 184] width 10 height 10
